Goal: Find specific page/section: Find specific page/section

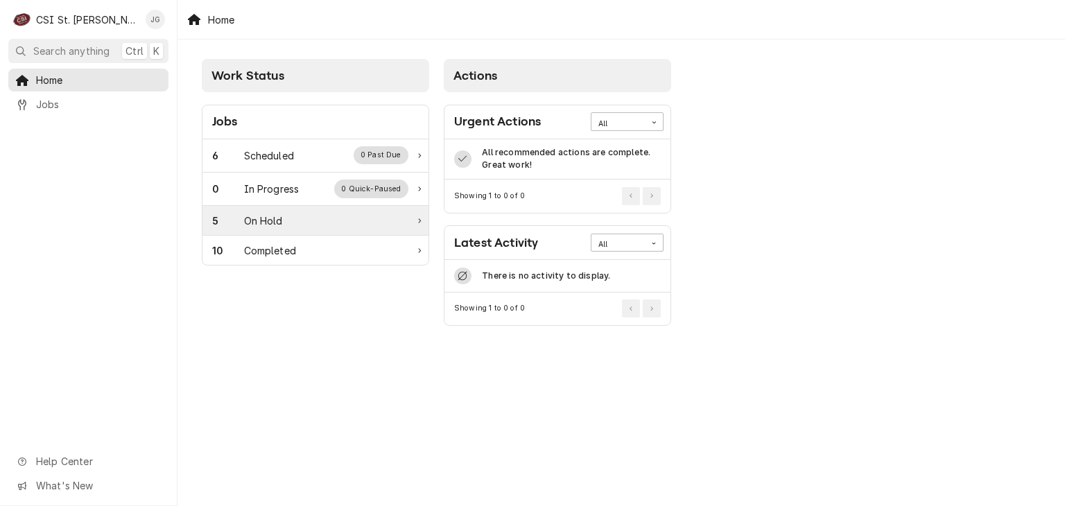
click at [257, 221] on div "On Hold" at bounding box center [263, 221] width 39 height 15
